Goal: Information Seeking & Learning: Find specific fact

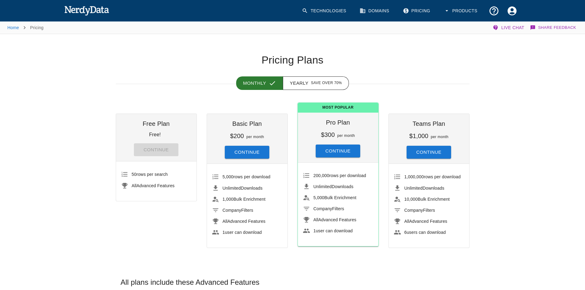
click at [328, 14] on link "Technologies" at bounding box center [324, 11] width 53 height 18
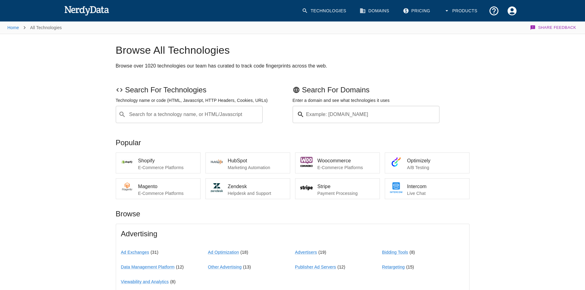
click at [181, 111] on div "Search for a technology name, or HTML/Javascript ​ Search for a technology name…" at bounding box center [189, 114] width 147 height 17
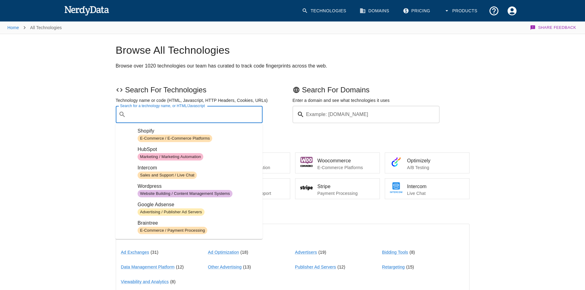
paste input "[URL][DOMAIN_NAME]"
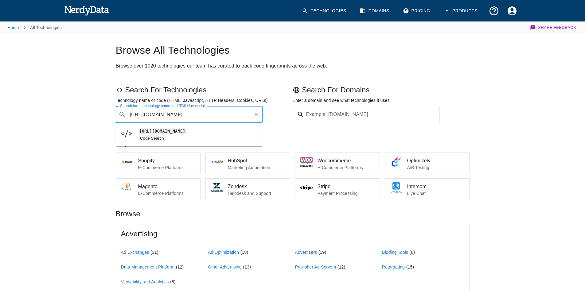
click at [185, 133] on code "[URL][DOMAIN_NAME]" at bounding box center [162, 131] width 49 height 6
type input "[URL][DOMAIN_NAME]"
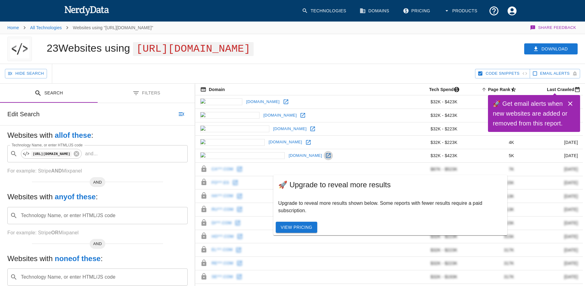
click at [325, 158] on icon at bounding box center [328, 155] width 6 height 6
